Goal: Find specific page/section: Find specific page/section

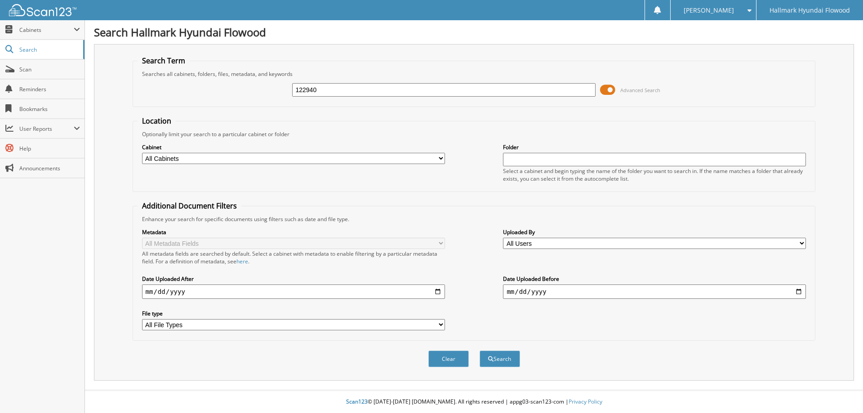
type input "122940"
click at [479, 351] on button "Search" at bounding box center [499, 359] width 40 height 17
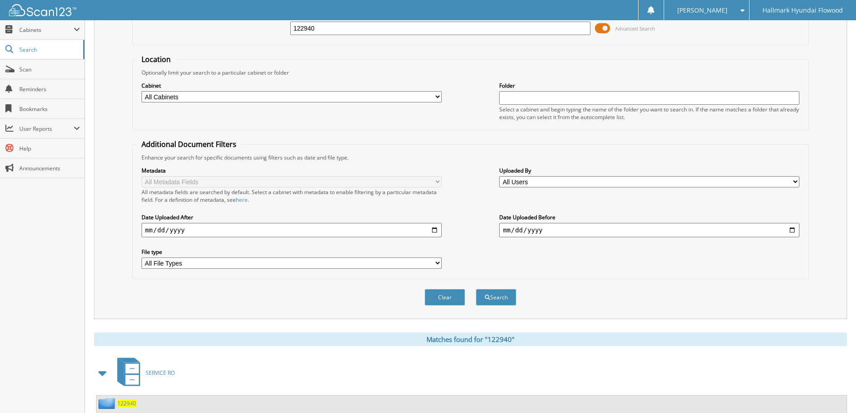
scroll to position [225, 0]
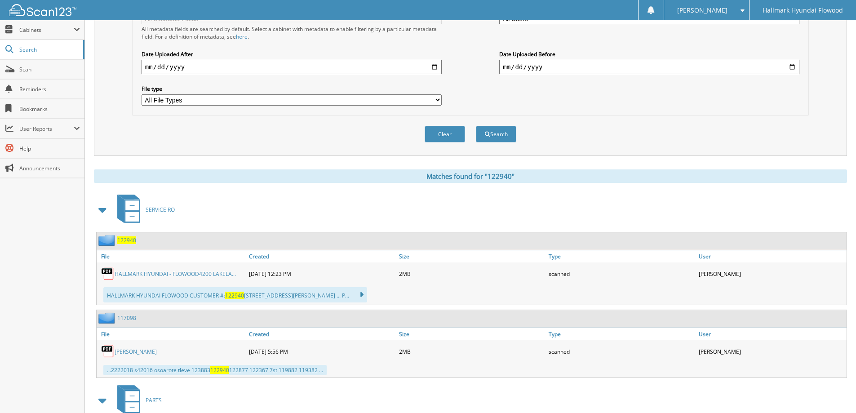
click at [159, 272] on link "HALLMARK HYUNDAI - FLOWOOD4200 LAKELA..." at bounding box center [175, 274] width 121 height 8
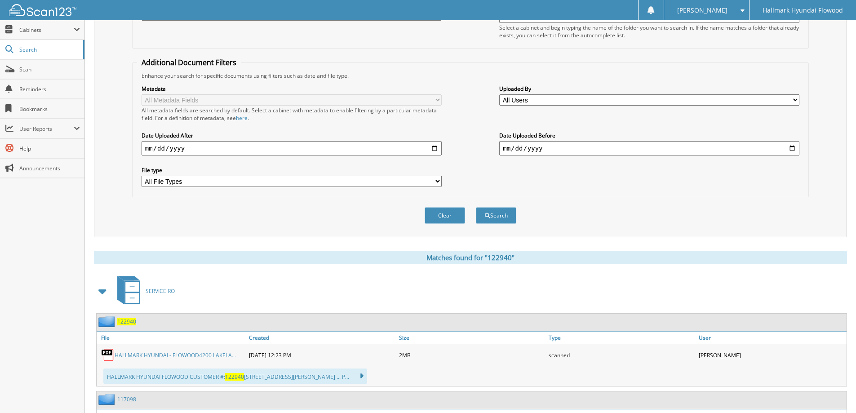
scroll to position [0, 0]
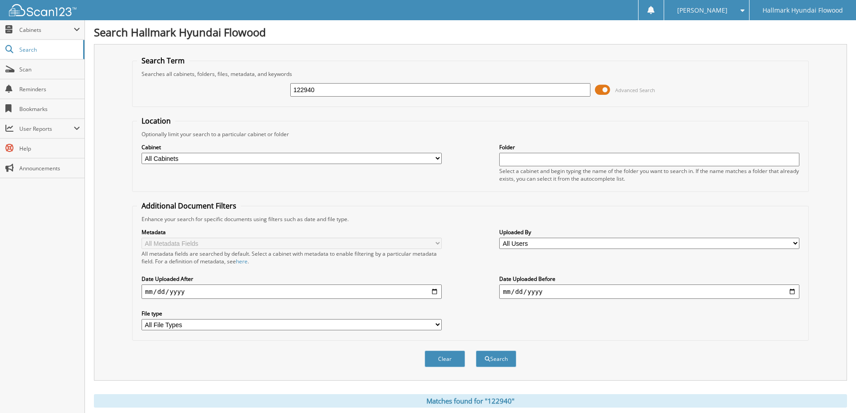
click at [361, 89] on input "122940" at bounding box center [440, 89] width 300 height 13
type input "123387"
click at [476, 351] on button "Search" at bounding box center [496, 359] width 40 height 17
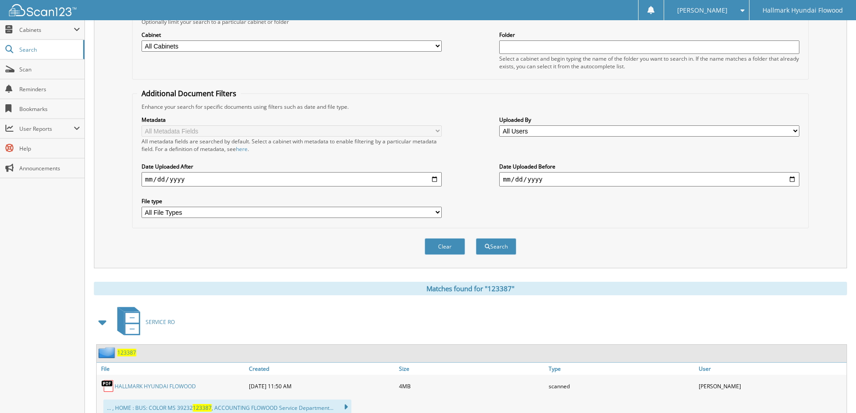
scroll to position [225, 0]
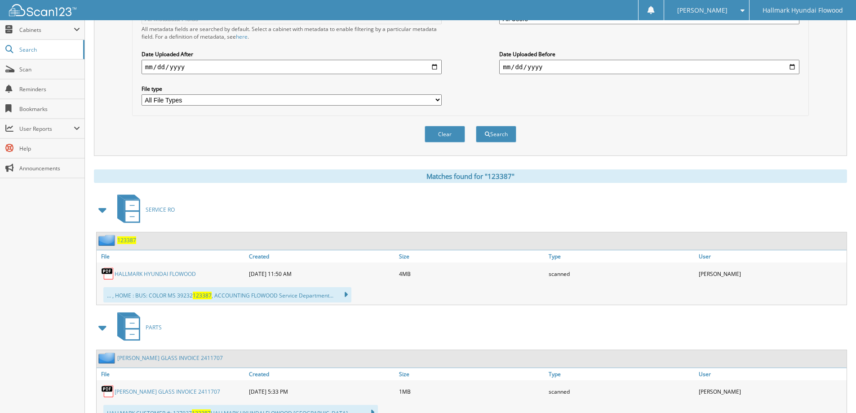
click at [160, 275] on link "HALLMARK HYUNDAI FLOWOOD" at bounding box center [155, 274] width 81 height 8
